Goal: Transaction & Acquisition: Purchase product/service

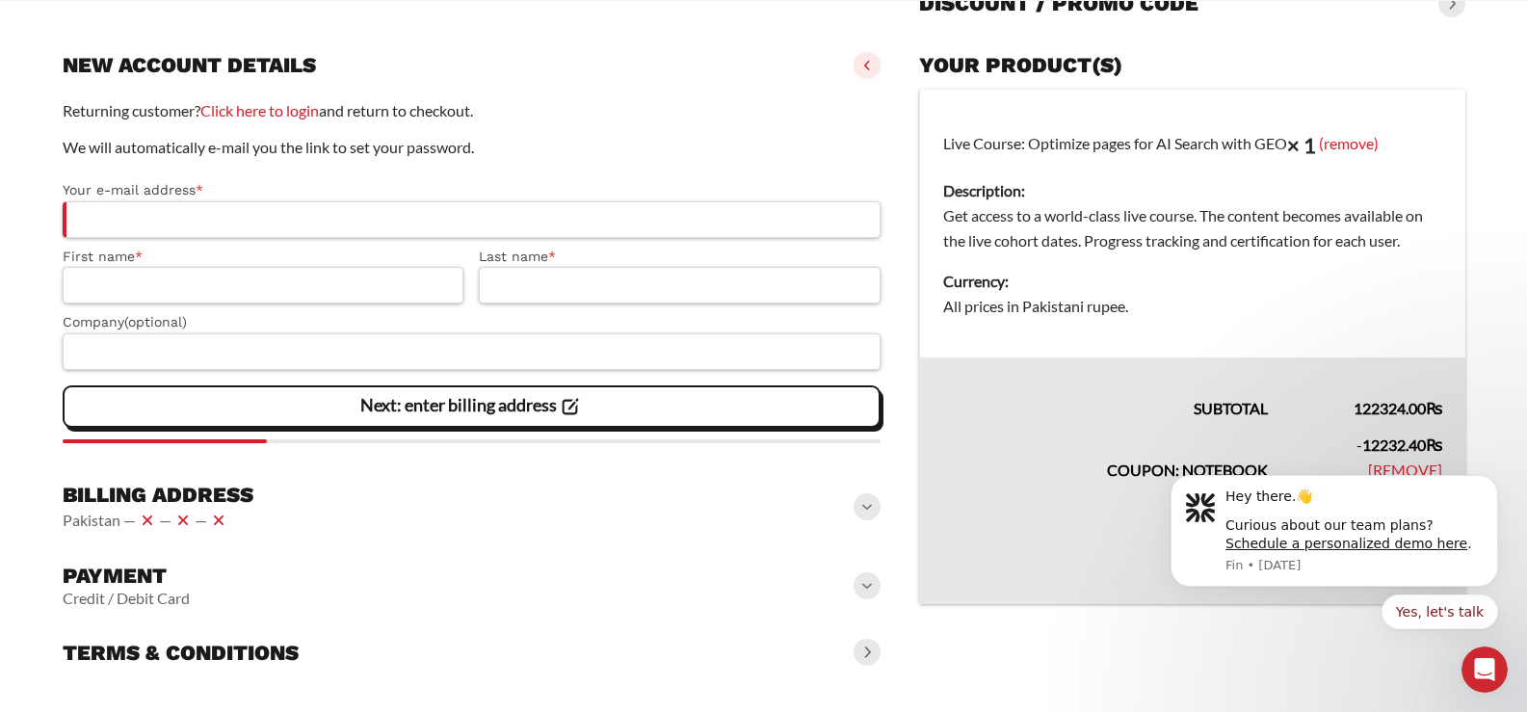
scroll to position [302, 0]
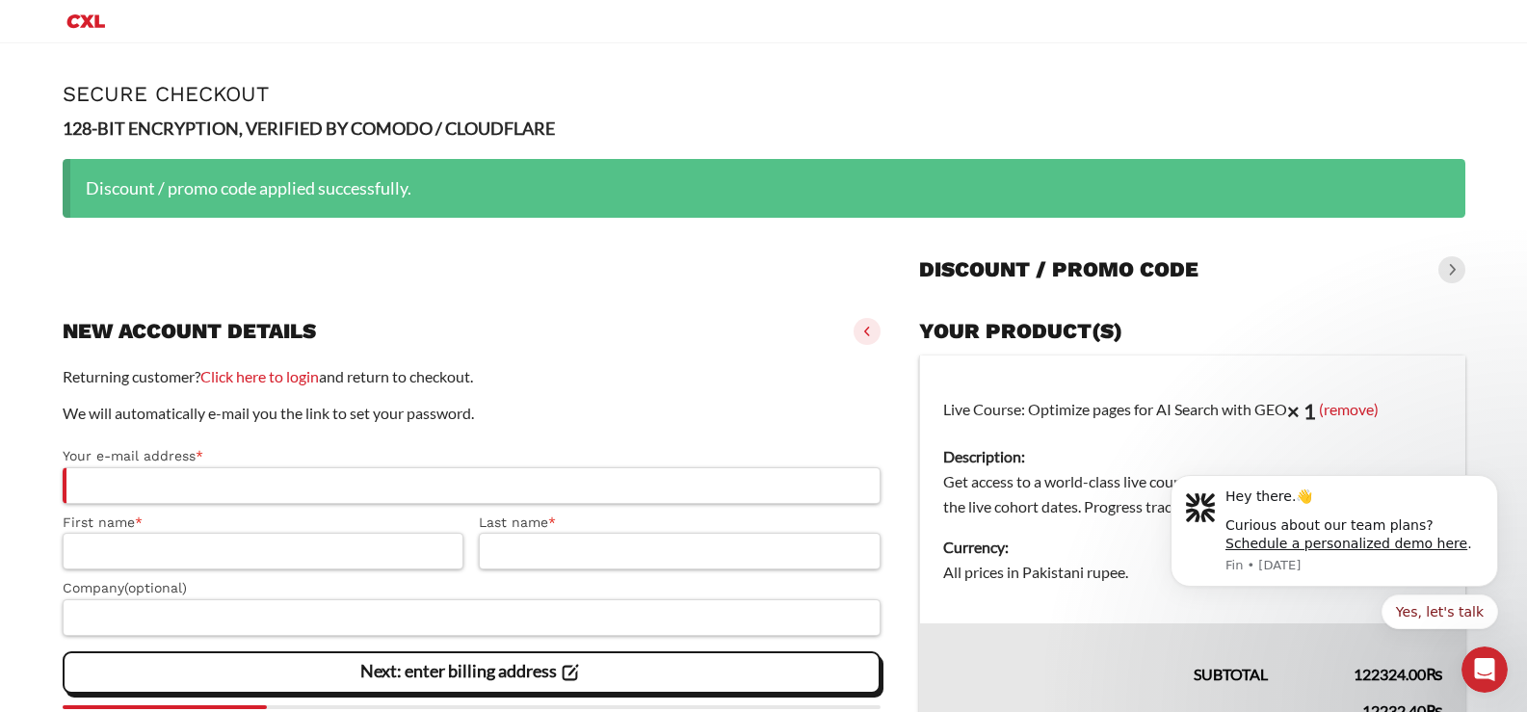
click at [89, 11] on icon "Primary Menu" at bounding box center [86, 21] width 46 height 23
